Goal: Transaction & Acquisition: Subscribe to service/newsletter

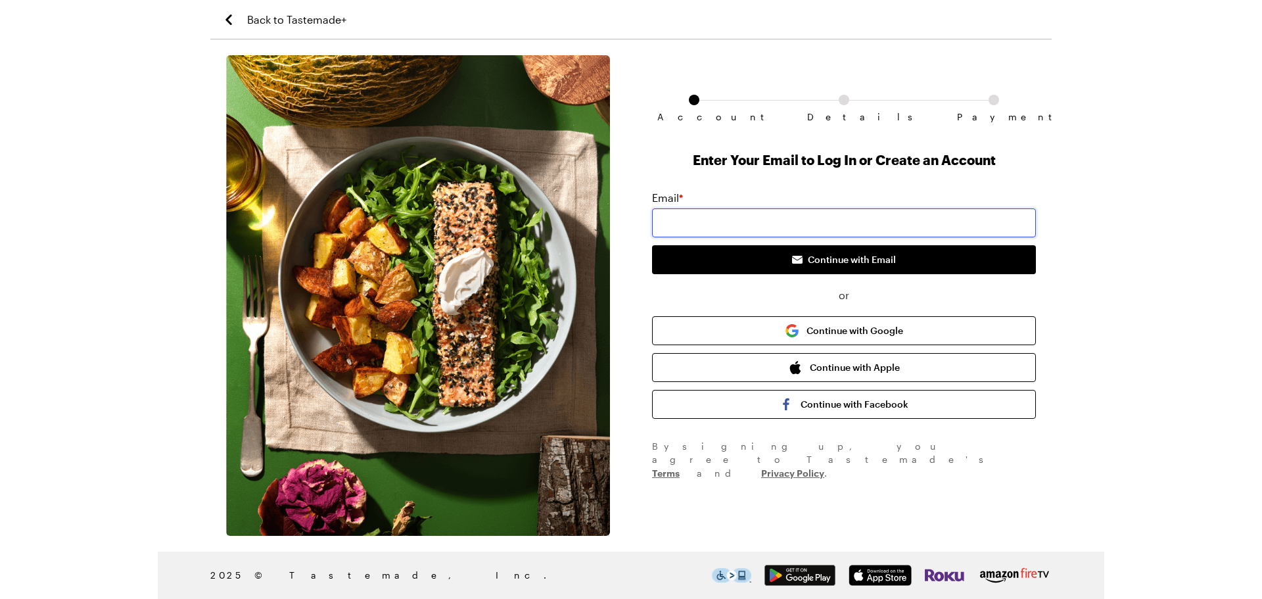
click at [715, 223] on input "email" at bounding box center [844, 222] width 384 height 29
type input "[EMAIL_ADDRESS][DOMAIN_NAME]"
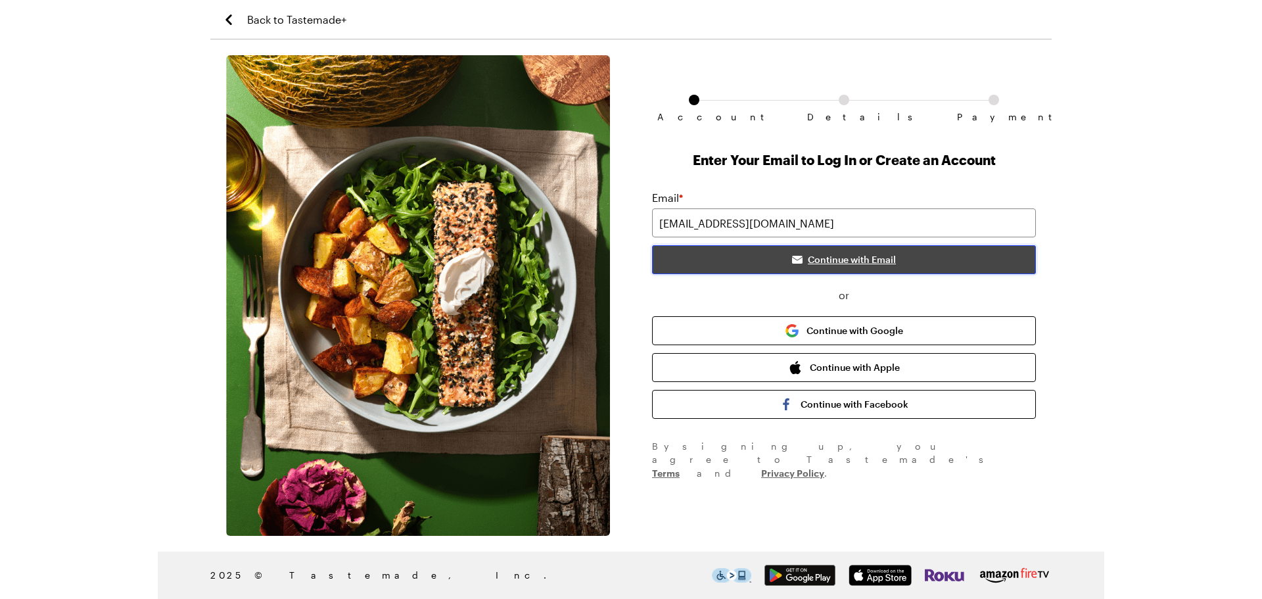
click at [862, 259] on span "Continue with Email" at bounding box center [852, 259] width 88 height 13
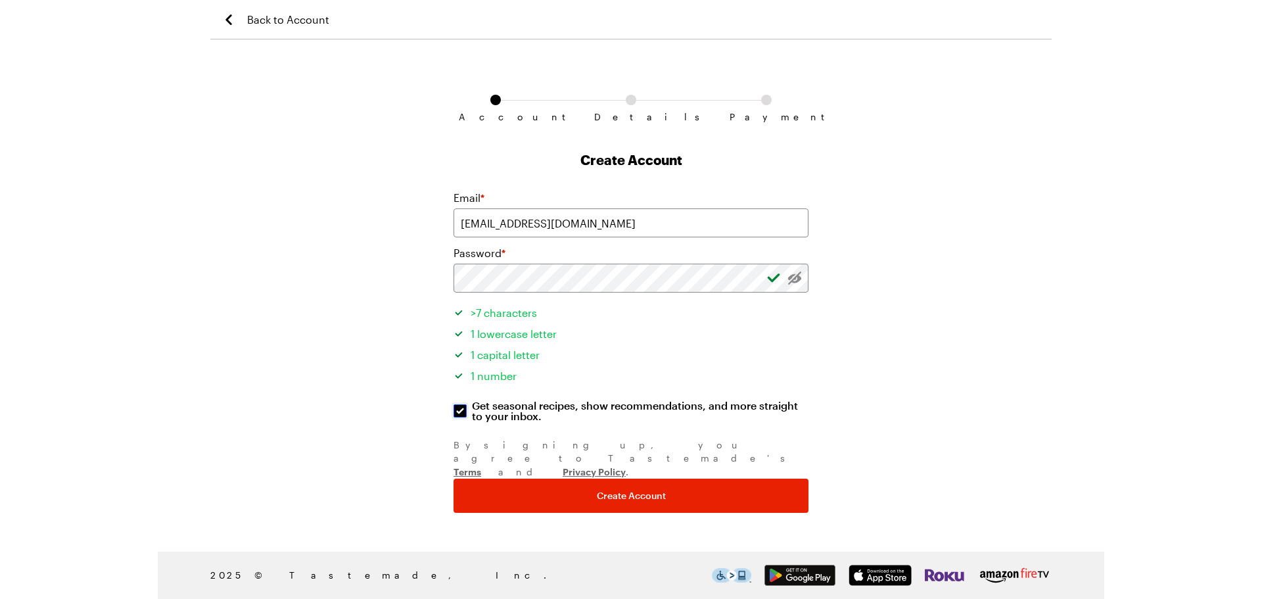
click at [456, 407] on input "Get seasonal recipes, show recommendations, and more straight to your inbox. Ge…" at bounding box center [459, 410] width 13 height 13
checkbox input "false"
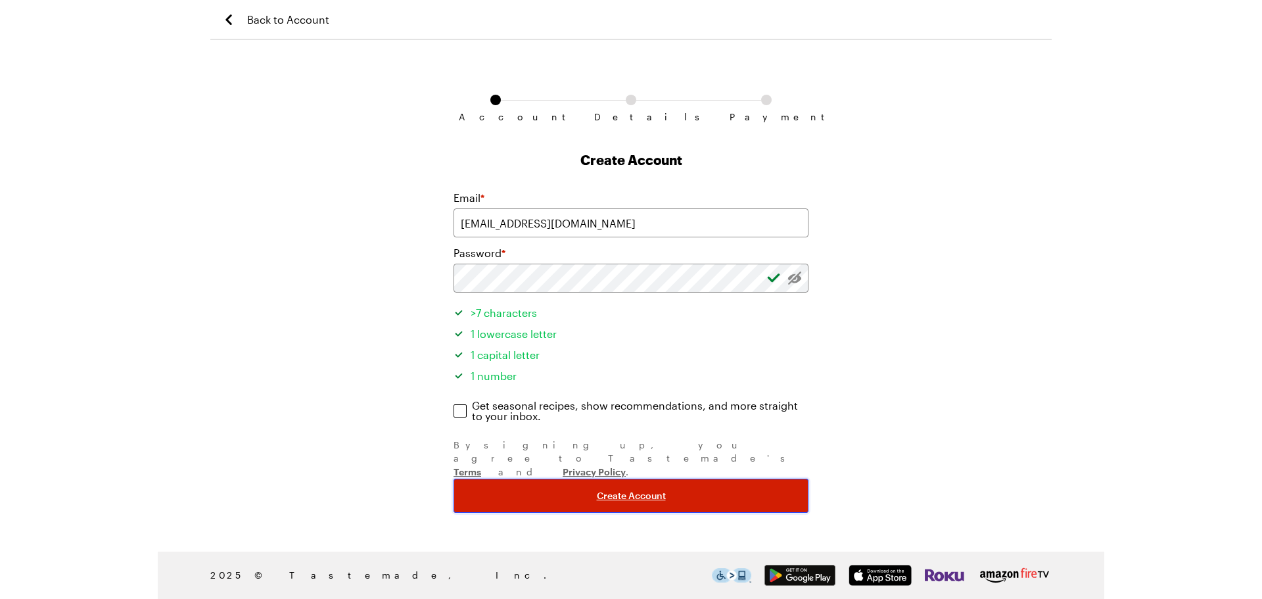
click at [636, 489] on span "Create Account" at bounding box center [631, 495] width 69 height 13
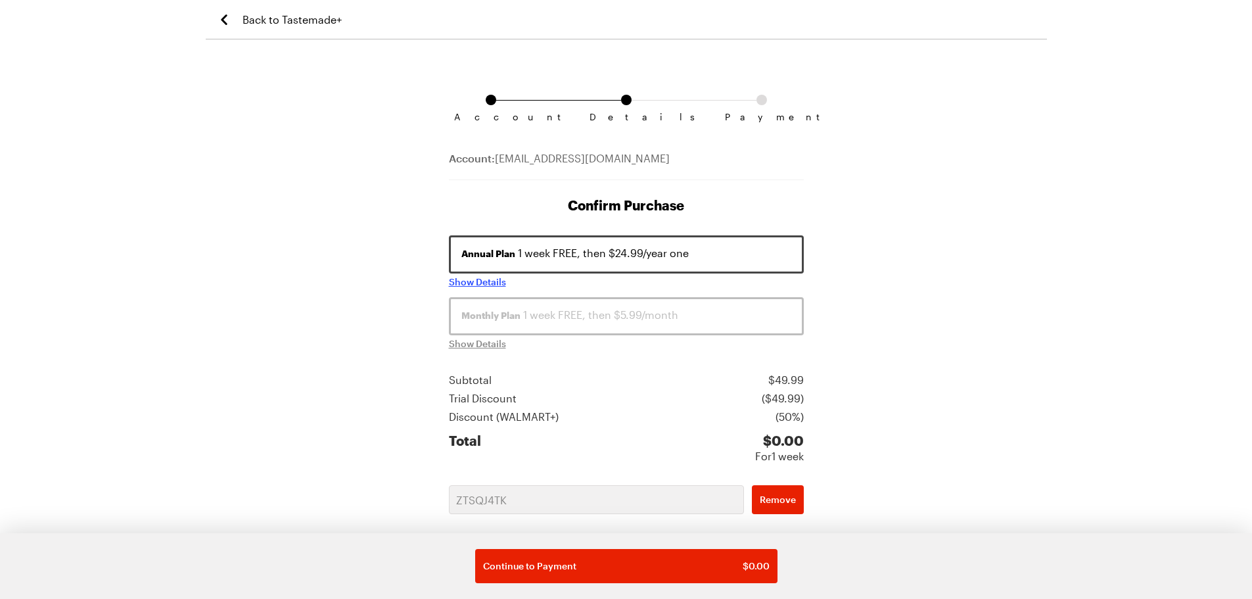
click at [497, 280] on span "Show Details" at bounding box center [477, 281] width 57 height 13
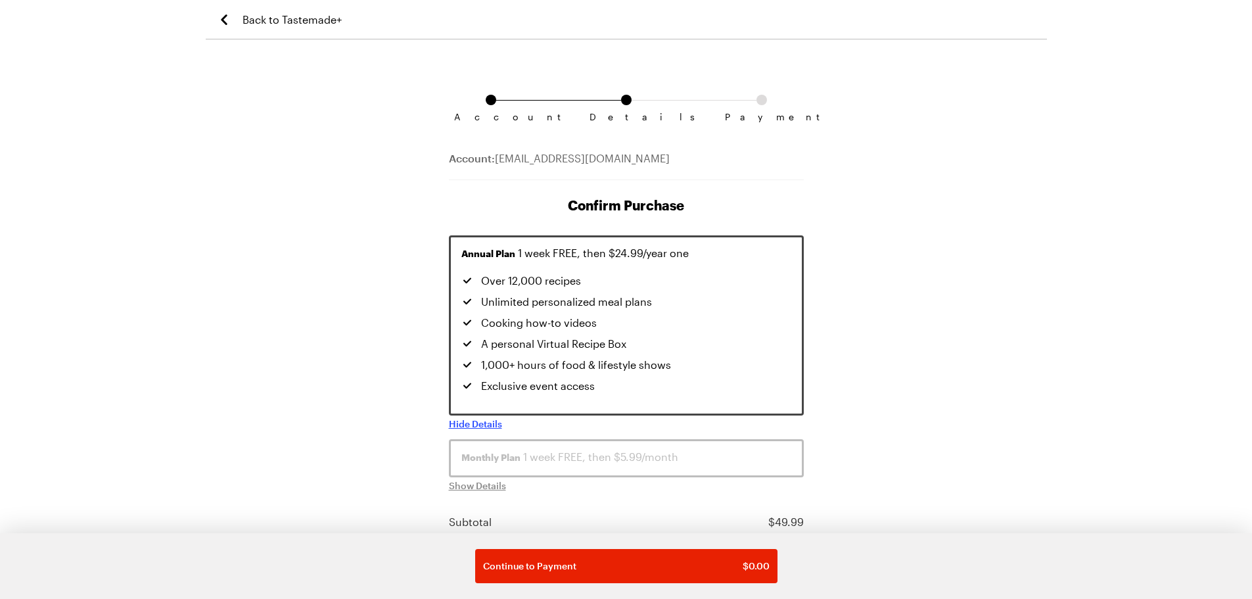
click at [479, 424] on span "Hide Details" at bounding box center [475, 423] width 53 height 13
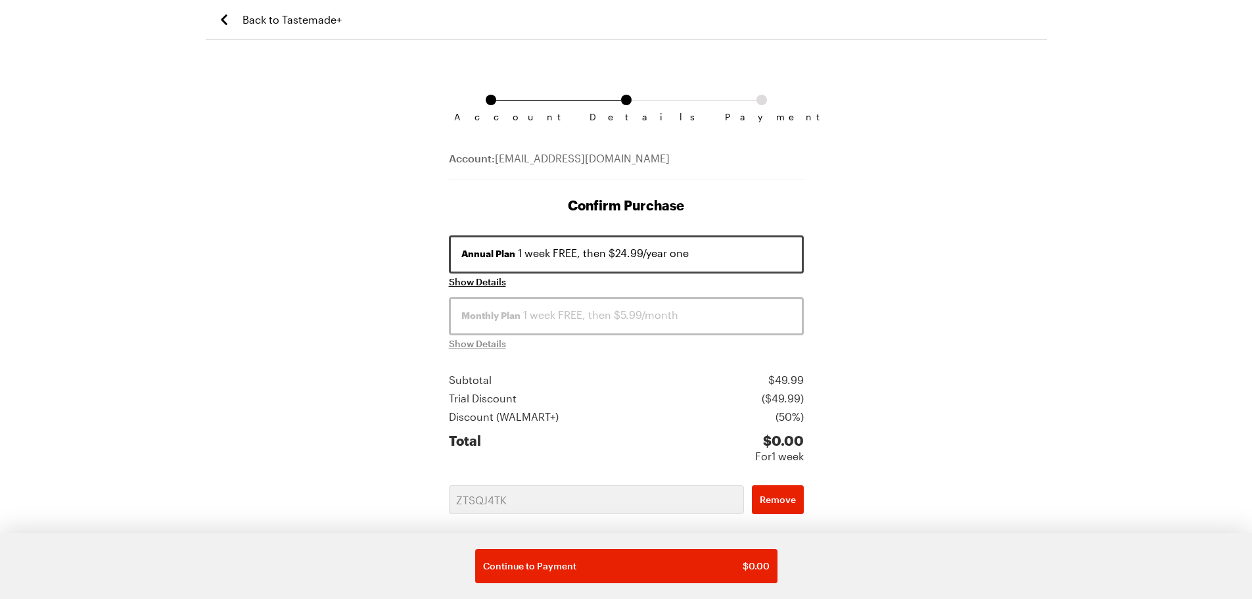
click at [296, 20] on span "Back to Tastemade+" at bounding box center [291, 20] width 99 height 16
